Goal: Transaction & Acquisition: Book appointment/travel/reservation

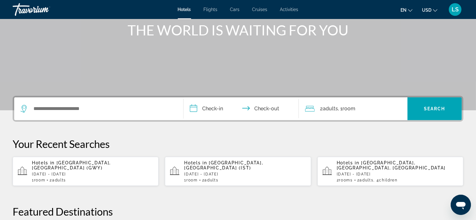
scroll to position [82, 0]
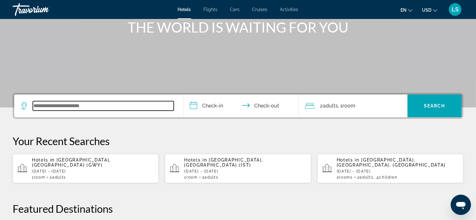
click at [70, 108] on input "Search widget" at bounding box center [103, 105] width 141 height 9
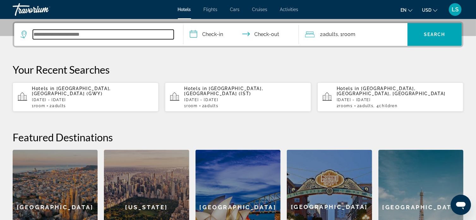
scroll to position [154, 0]
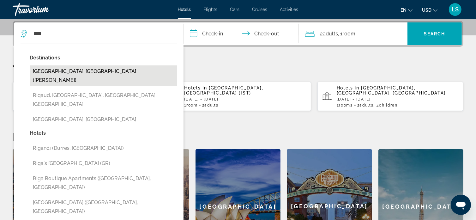
click at [68, 67] on button "[GEOGRAPHIC_DATA], [GEOGRAPHIC_DATA] ([PERSON_NAME])" at bounding box center [104, 75] width 148 height 21
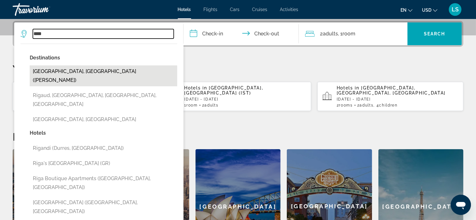
type input "**********"
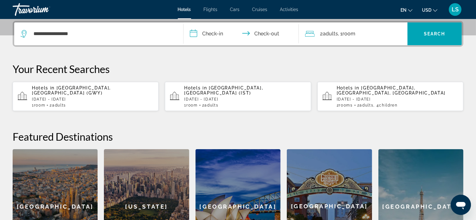
click at [216, 33] on input "**********" at bounding box center [243, 34] width 118 height 25
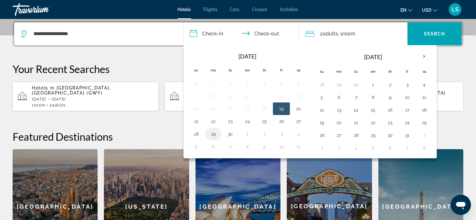
click at [215, 134] on button "29" at bounding box center [213, 134] width 10 height 9
click at [232, 135] on button "30" at bounding box center [230, 134] width 10 height 9
type input "**********"
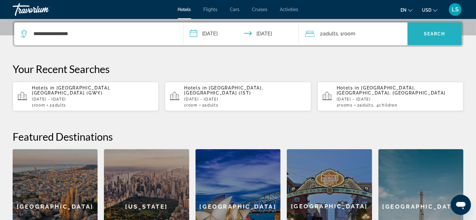
click at [448, 32] on span "Search widget" at bounding box center [435, 33] width 54 height 15
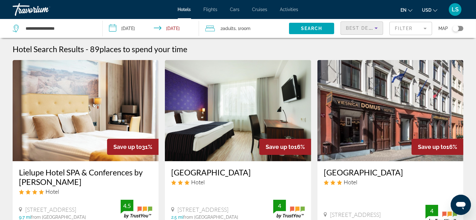
click at [349, 31] on div "Best Deals" at bounding box center [360, 28] width 29 height 8
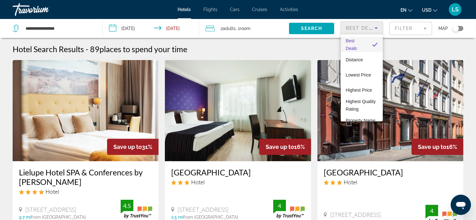
click at [410, 29] on div at bounding box center [238, 110] width 476 height 220
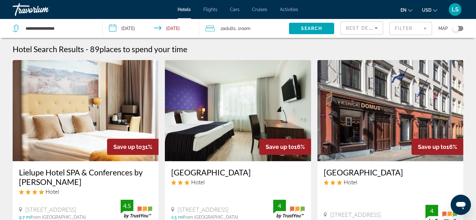
click at [410, 29] on mat-form-field "Filter" at bounding box center [411, 28] width 43 height 13
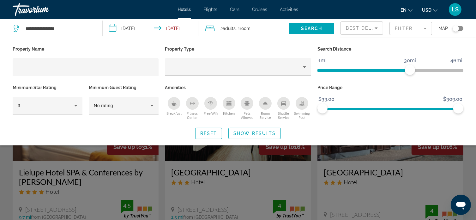
click at [173, 103] on icon "Breakfast" at bounding box center [174, 104] width 5 height 3
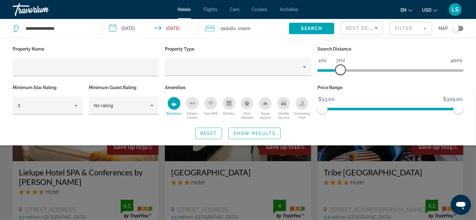
drag, startPoint x: 410, startPoint y: 65, endPoint x: 341, endPoint y: 69, distance: 68.4
click at [341, 69] on span "ngx-slider" at bounding box center [341, 70] width 10 height 10
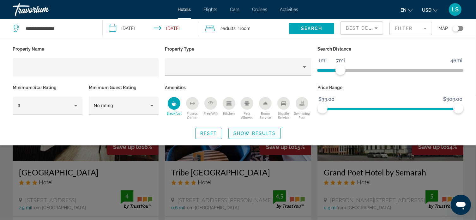
click at [251, 132] on span "Show Results" at bounding box center [255, 133] width 42 height 5
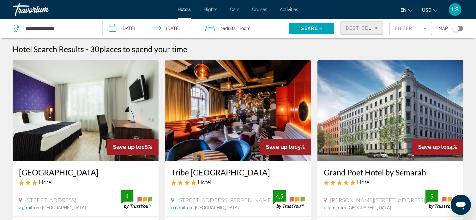
click at [379, 29] on icon "Sort by" at bounding box center [377, 28] width 8 height 8
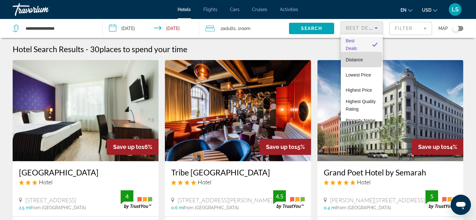
click at [361, 58] on span "Distance" at bounding box center [354, 59] width 17 height 5
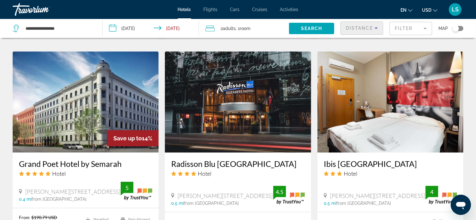
scroll to position [762, 0]
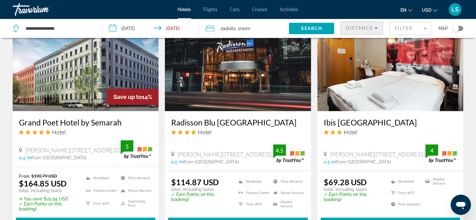
click at [367, 26] on span "Distance" at bounding box center [359, 28] width 27 height 5
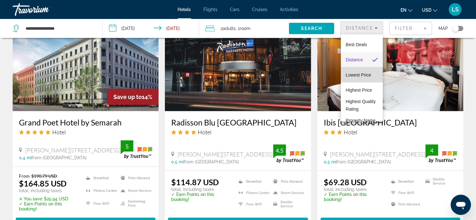
click at [363, 76] on span "Lowest Price" at bounding box center [358, 74] width 25 height 5
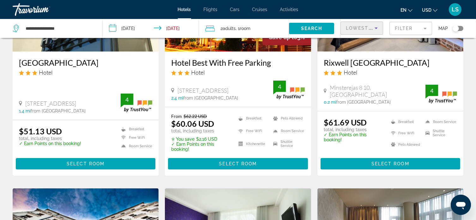
scroll to position [30, 0]
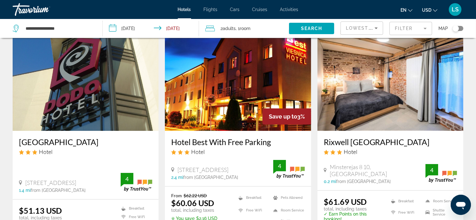
click at [360, 105] on img "Main content" at bounding box center [391, 80] width 146 height 101
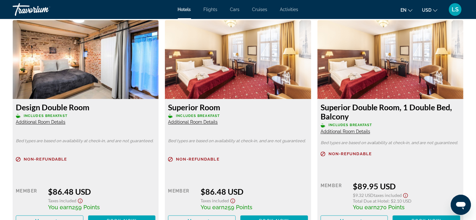
scroll to position [1076, 0]
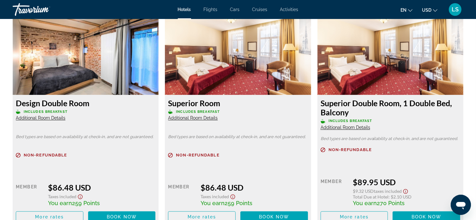
click at [70, 189] on div "$86.48 USD" at bounding box center [101, 187] width 107 height 9
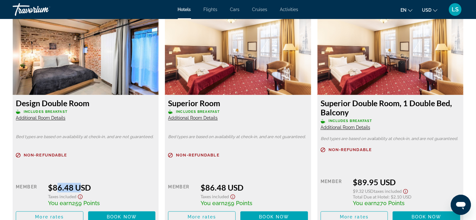
click at [70, 189] on div "$86.48 USD" at bounding box center [101, 187] width 107 height 9
click at [134, 213] on span "Main content" at bounding box center [122, 217] width 68 height 15
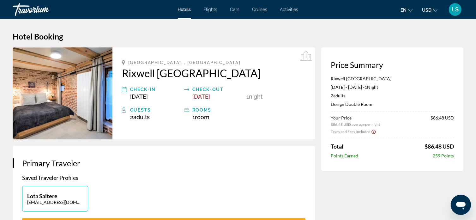
click at [433, 146] on span "$86.48 USD" at bounding box center [439, 146] width 29 height 7
